Goal: Task Accomplishment & Management: Manage account settings

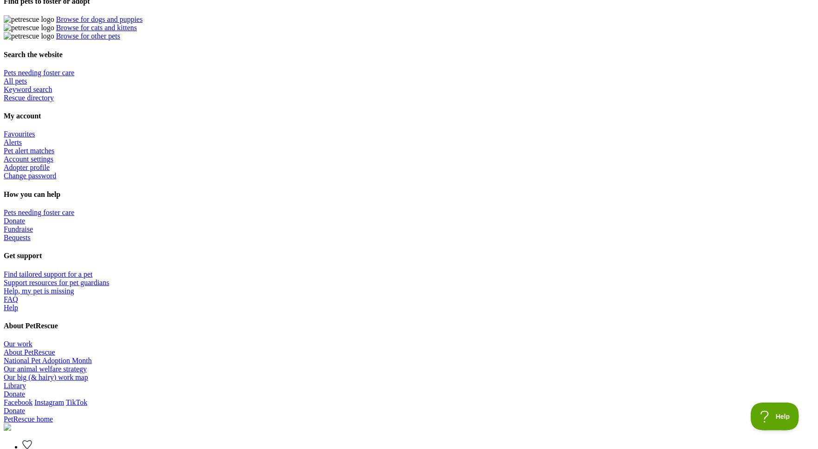
scroll to position [328, 0]
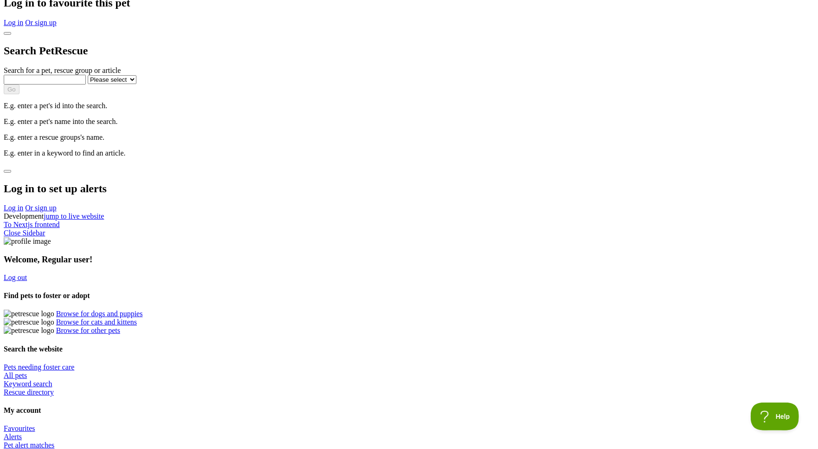
scroll to position [132, 0]
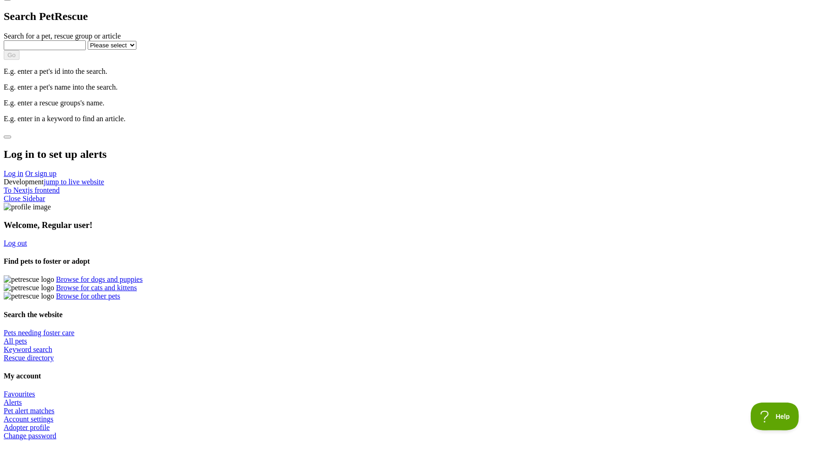
scroll to position [0, 0]
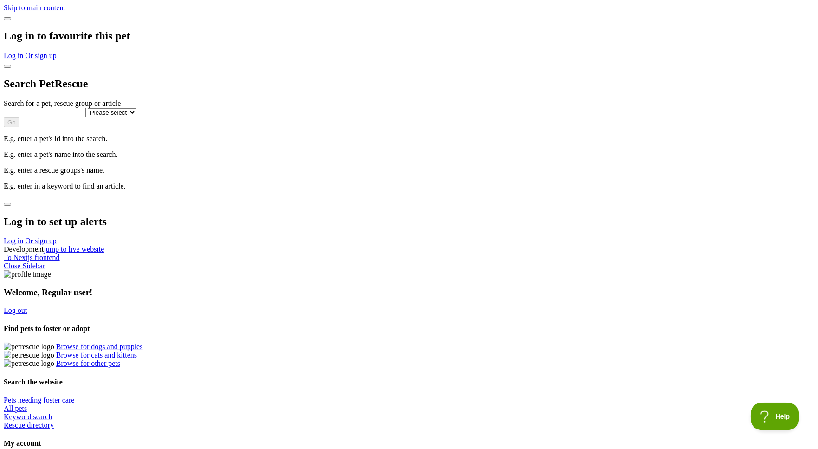
drag, startPoint x: 702, startPoint y: 162, endPoint x: 698, endPoint y: 157, distance: 6.6
